Goal: Task Accomplishment & Management: Complete application form

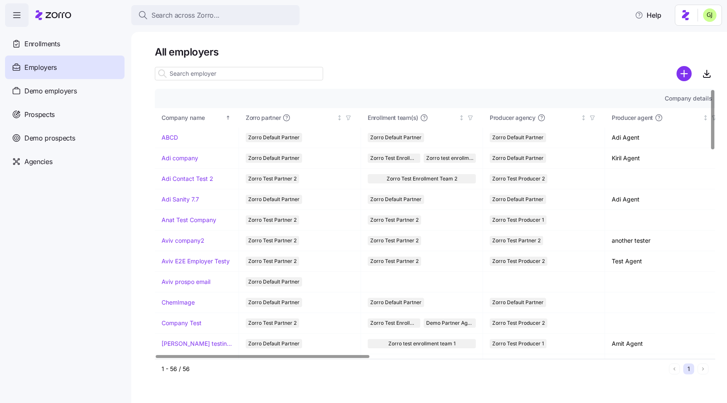
click at [431, 63] on div at bounding box center [435, 61] width 560 height 7
click at [272, 53] on h1 "All employers" at bounding box center [435, 51] width 560 height 13
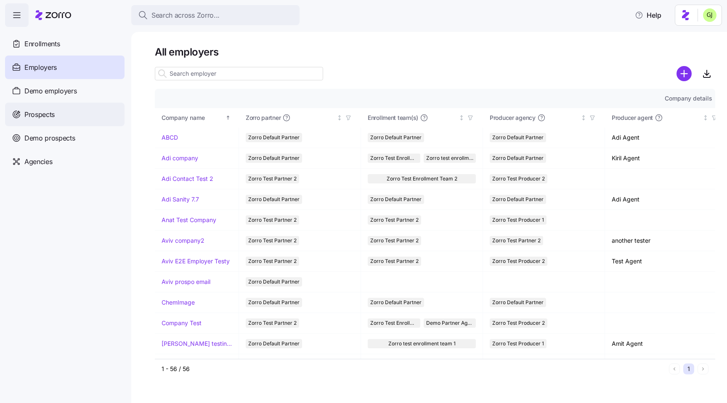
click at [63, 116] on div "Prospects" at bounding box center [64, 115] width 119 height 24
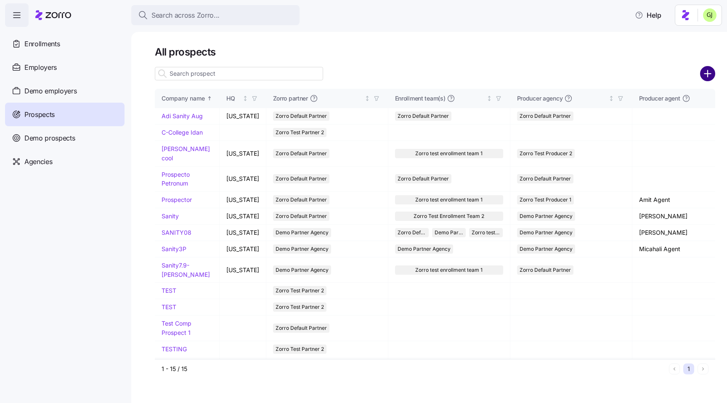
click at [706, 77] on circle "add icon" at bounding box center [708, 74] width 14 height 14
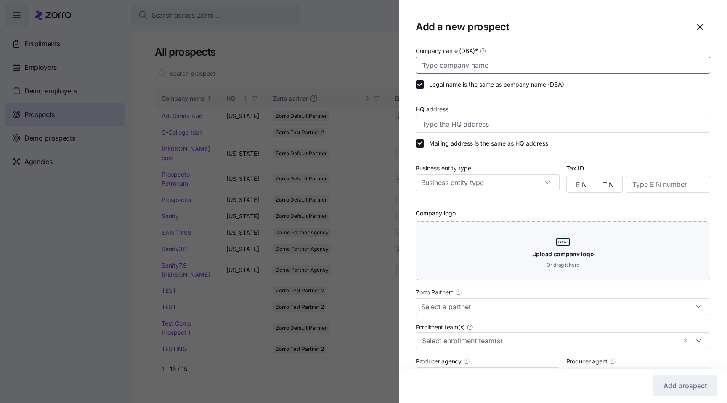
click at [485, 64] on input "Company name (DBA) *" at bounding box center [563, 65] width 295 height 17
paste input "WAV8xbx0byx7yuh@zru"
type input "WAV8xbx0byx7yuh@zru"
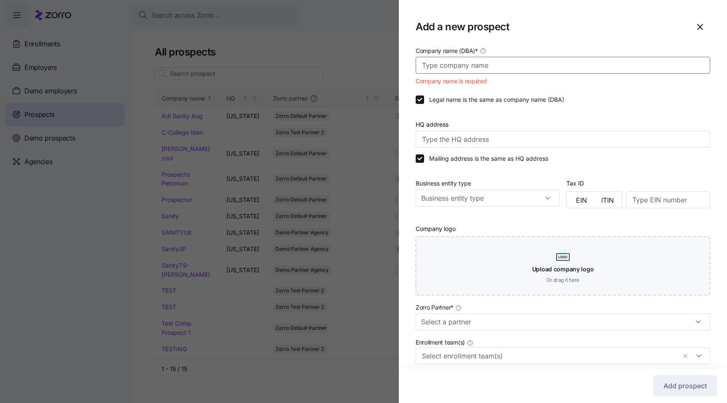
click at [504, 63] on input "Company name (DBA) *" at bounding box center [563, 65] width 295 height 17
paste input "Black Bear Diner Quote"
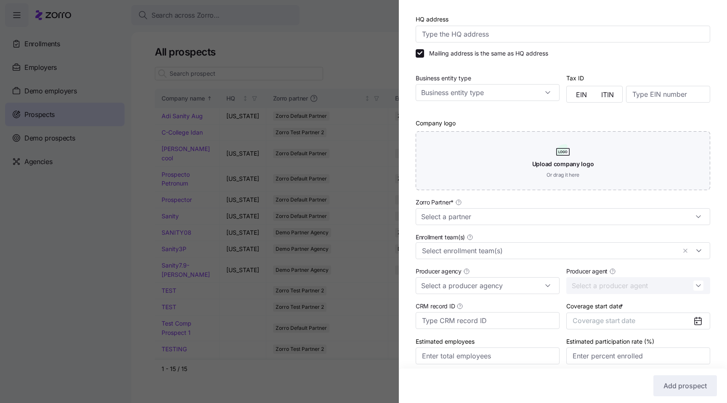
scroll to position [99, 0]
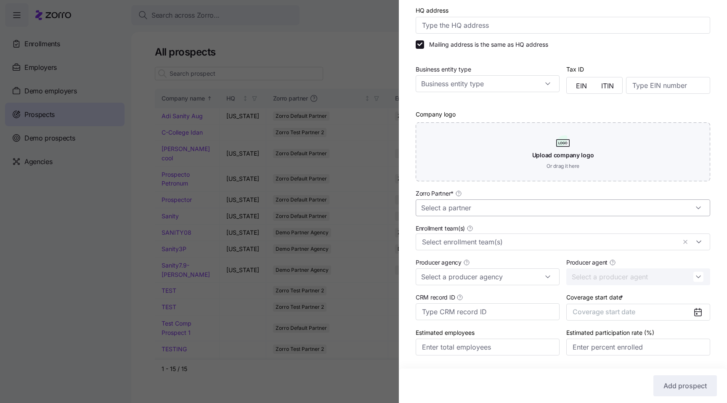
type input "Black Bear Diner"
click at [518, 208] on input "Zorro Partner *" at bounding box center [563, 207] width 295 height 17
click at [488, 232] on div "Zorro Test Partner 2" at bounding box center [563, 232] width 288 height 16
type input "Zorro Test Partner 2"
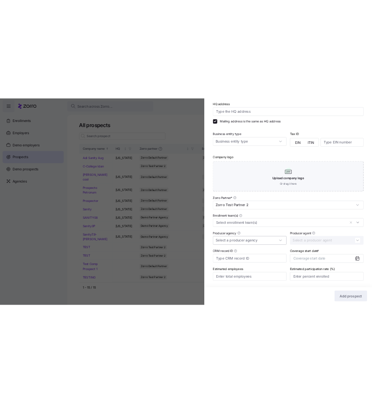
scroll to position [124, 0]
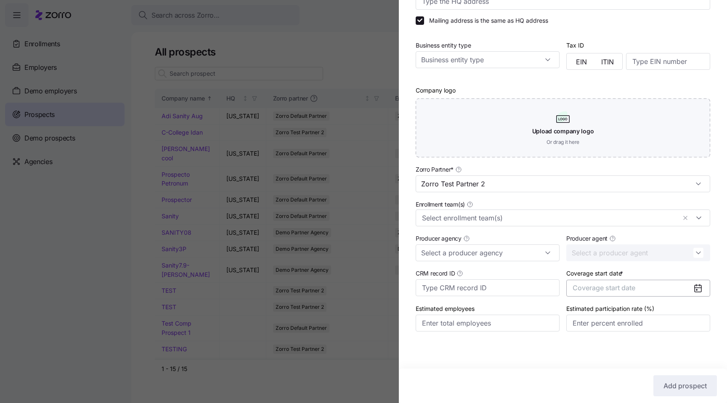
click at [591, 293] on button "Coverage start date" at bounding box center [638, 288] width 144 height 17
click at [592, 209] on button "Jan" at bounding box center [595, 207] width 42 height 18
click at [674, 382] on span "Add prospect" at bounding box center [685, 386] width 43 height 10
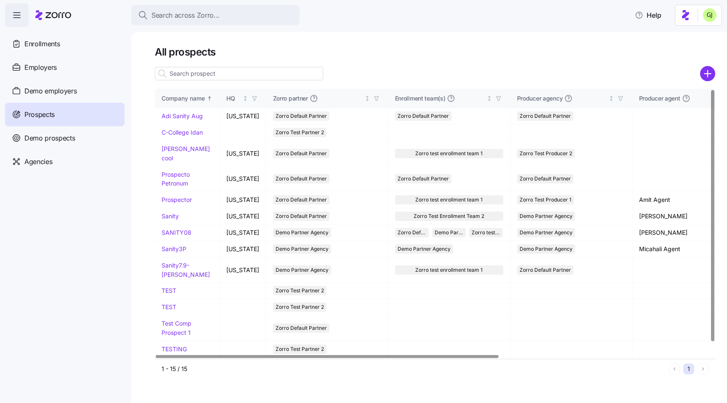
click at [233, 74] on input at bounding box center [239, 73] width 168 height 13
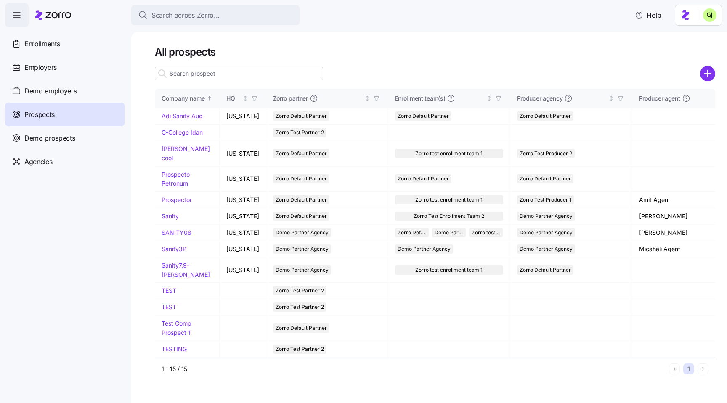
paste input "Black Bear Diner Quote"
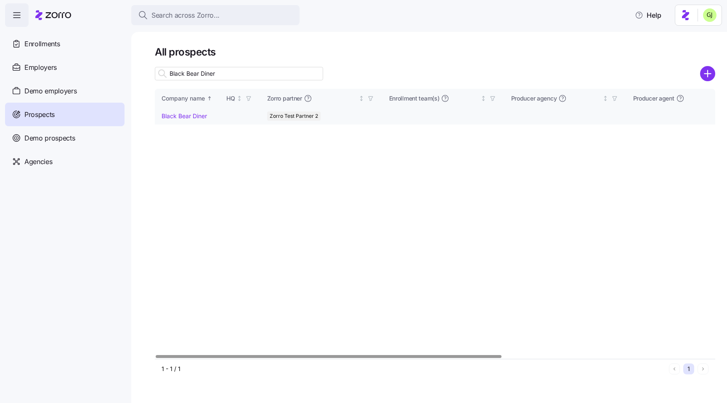
type input "Black Bear Diner"
click at [187, 115] on link "Black Bear Diner" at bounding box center [184, 115] width 45 height 7
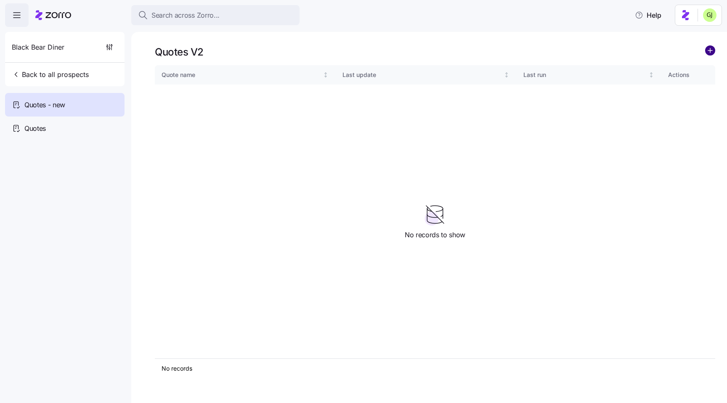
click at [709, 52] on circle "add icon" at bounding box center [710, 50] width 9 height 9
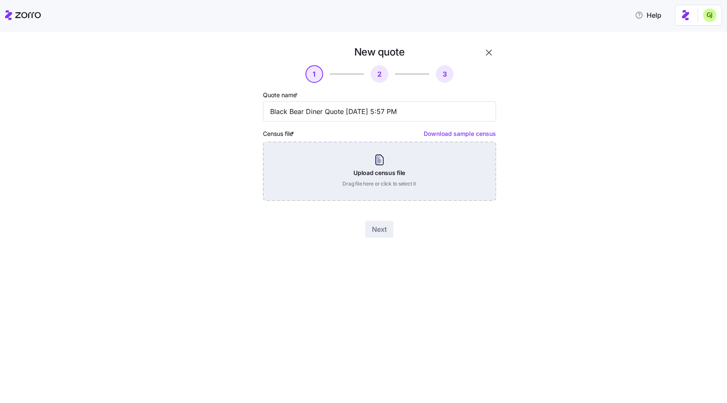
click at [419, 177] on div "Upload census file Drag file here or click to select it" at bounding box center [379, 171] width 233 height 59
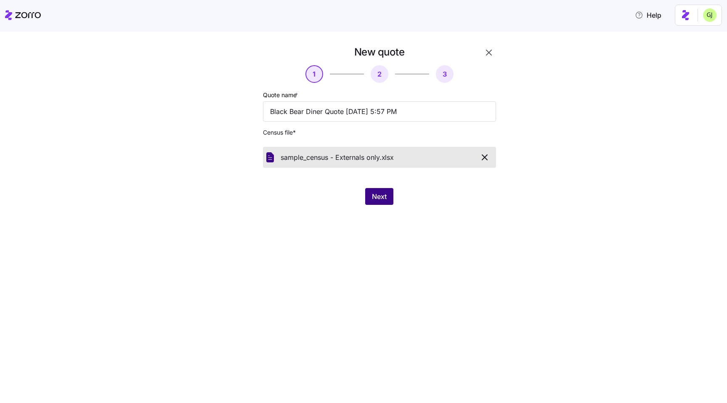
click at [377, 198] on span "Next" at bounding box center [379, 196] width 15 height 10
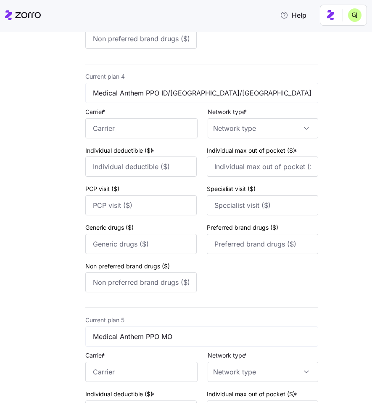
scroll to position [1014, 0]
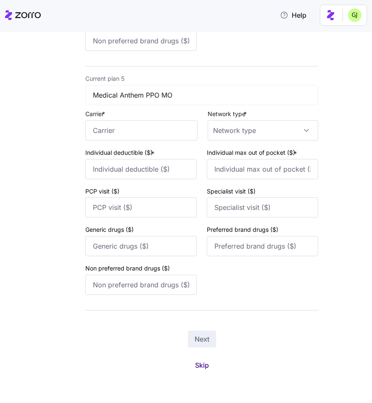
click at [202, 364] on span "Skip" at bounding box center [202, 365] width 14 height 10
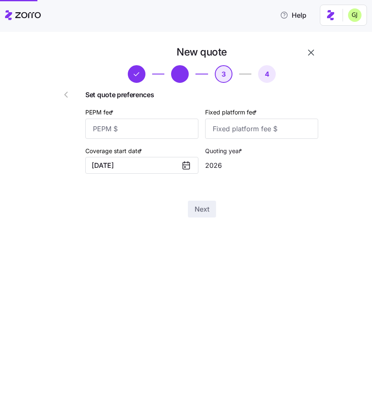
scroll to position [0, 0]
click at [151, 130] on input "PEPM fee *" at bounding box center [141, 129] width 113 height 20
type input "55"
type input "100"
click at [194, 205] on button "Next" at bounding box center [202, 209] width 28 height 17
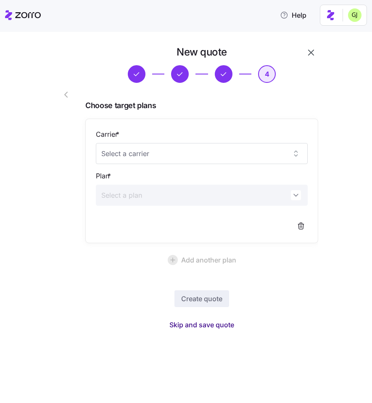
click at [220, 326] on span "Skip and save quote" at bounding box center [202, 325] width 65 height 10
